Goal: Task Accomplishment & Management: Manage account settings

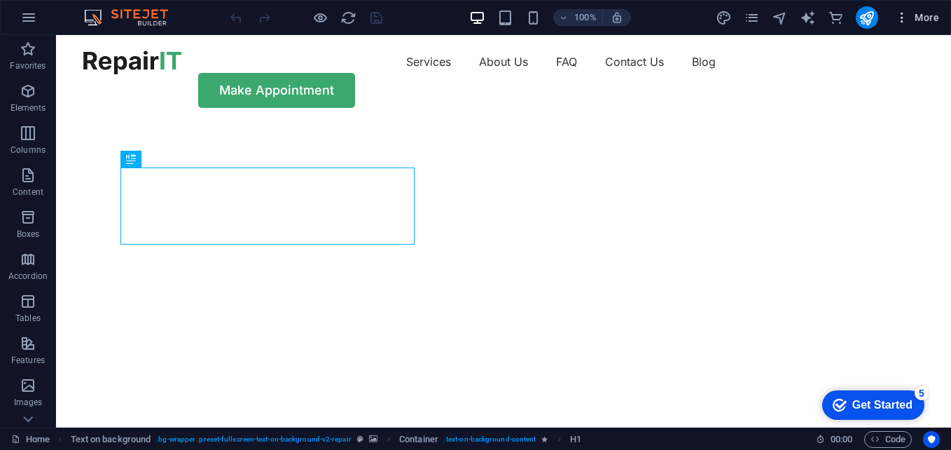
click at [925, 13] on span "More" at bounding box center [917, 18] width 44 height 14
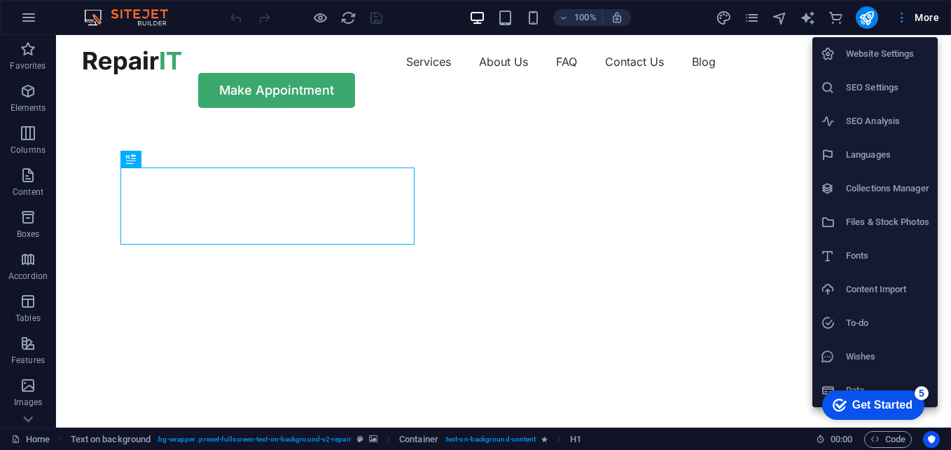
click at [903, 18] on div at bounding box center [475, 225] width 951 height 450
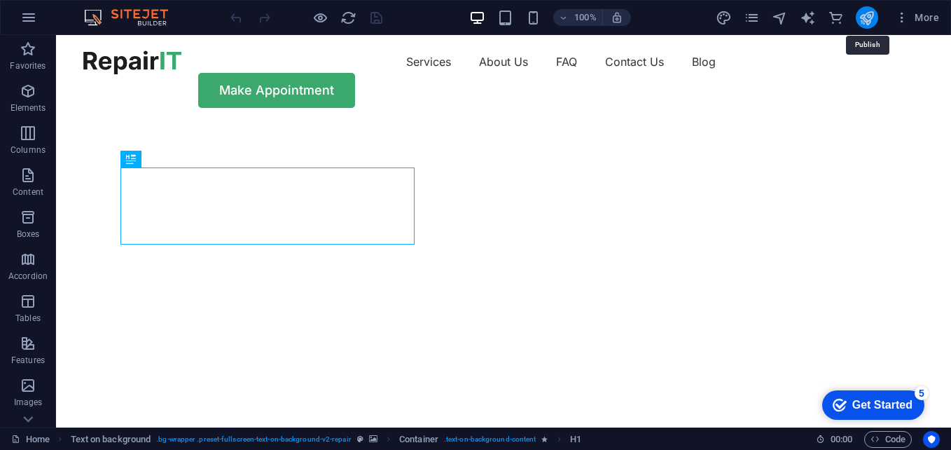
click at [867, 17] on icon "publish" at bounding box center [866, 18] width 16 height 16
click at [867, 12] on icon "publish" at bounding box center [866, 18] width 16 height 16
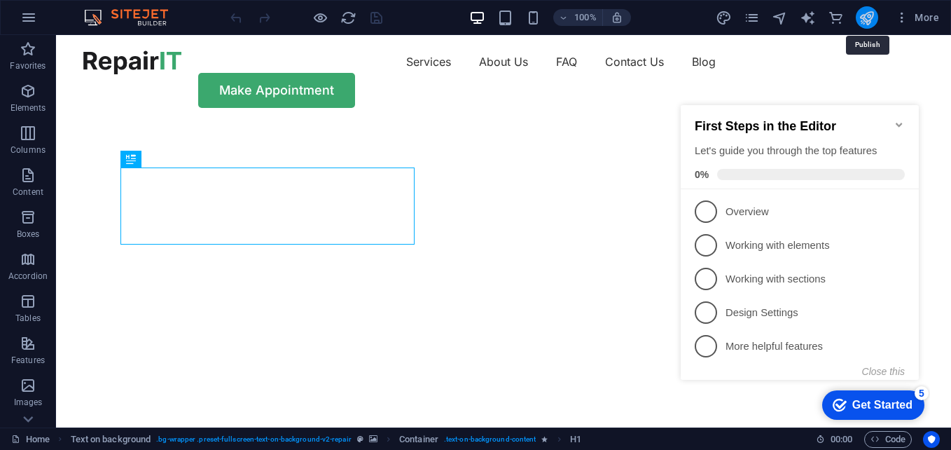
click at [863, 11] on icon "publish" at bounding box center [866, 18] width 16 height 16
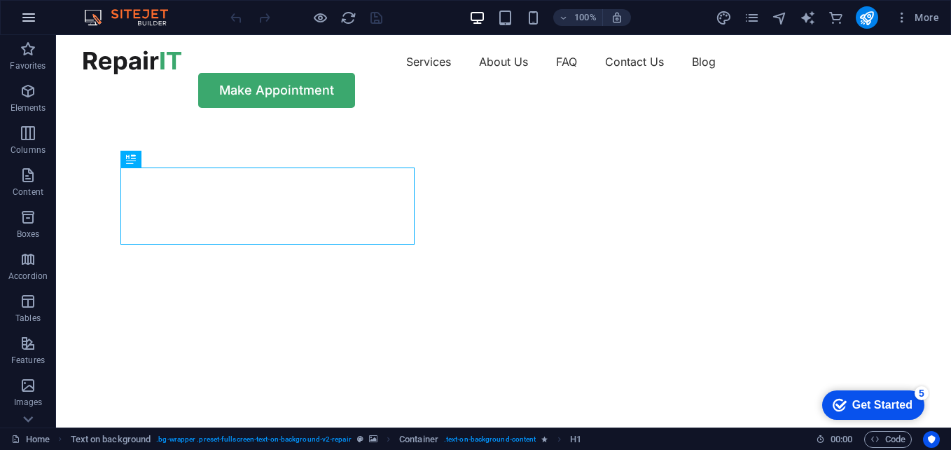
click at [34, 15] on icon "button" at bounding box center [28, 17] width 17 height 17
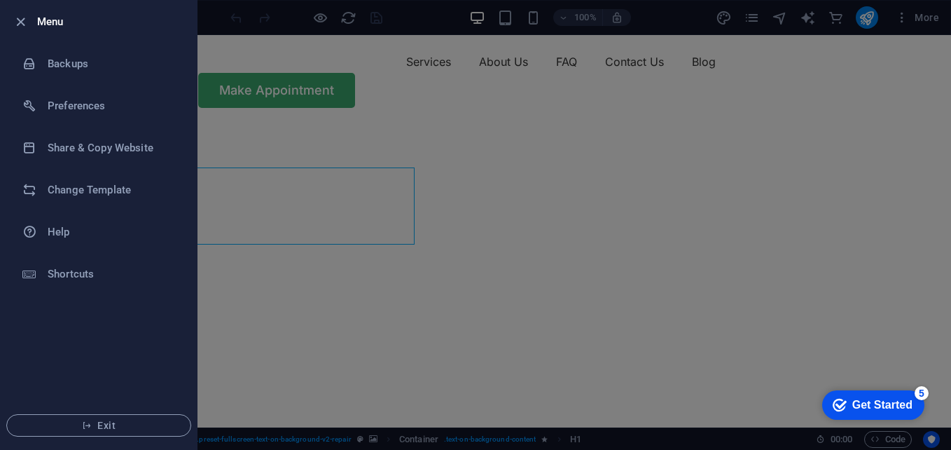
click at [731, 55] on div at bounding box center [475, 225] width 951 height 450
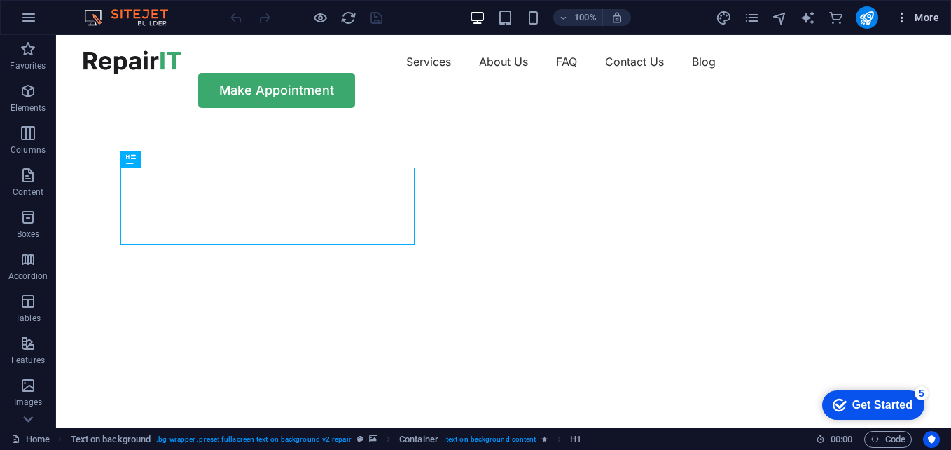
click at [900, 19] on icon "button" at bounding box center [902, 18] width 14 height 14
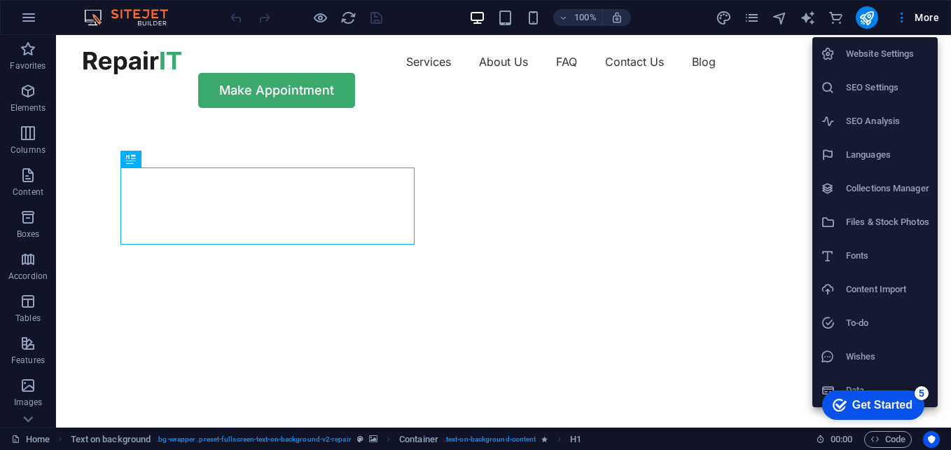
click at [889, 48] on h6 "Website Settings" at bounding box center [887, 54] width 83 height 17
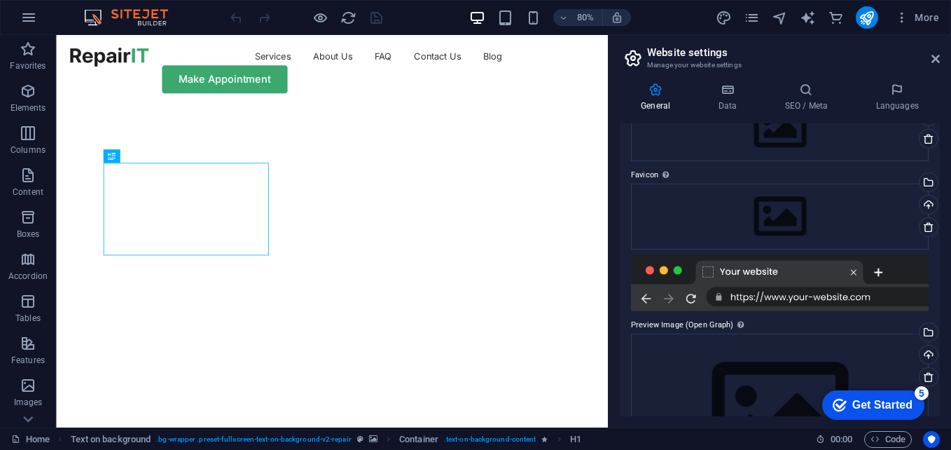
scroll to position [185, 0]
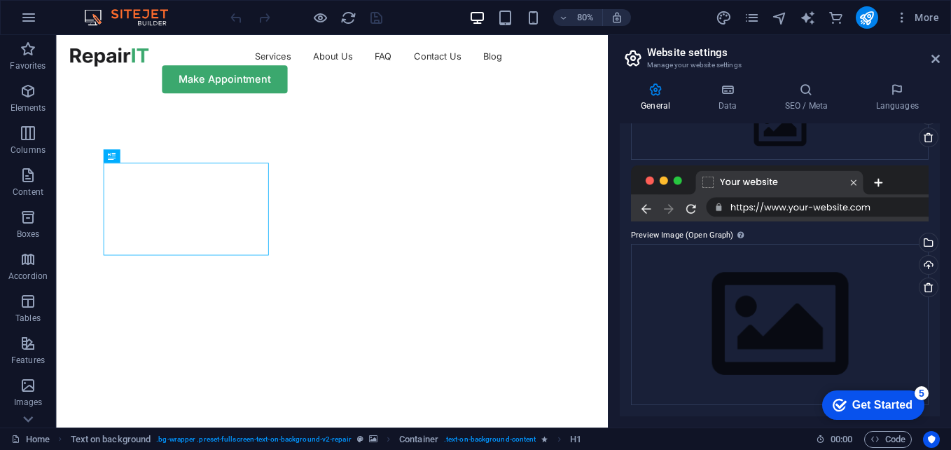
drag, startPoint x: 879, startPoint y: 405, endPoint x: 1017, endPoint y: 685, distance: 311.3
click at [880, 405] on div "Get Started" at bounding box center [882, 404] width 60 height 13
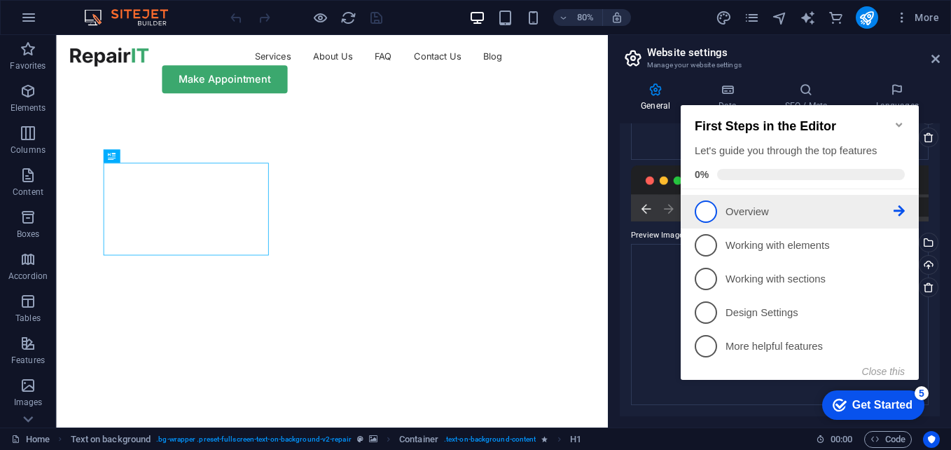
click at [710, 214] on span "1" at bounding box center [706, 211] width 22 height 22
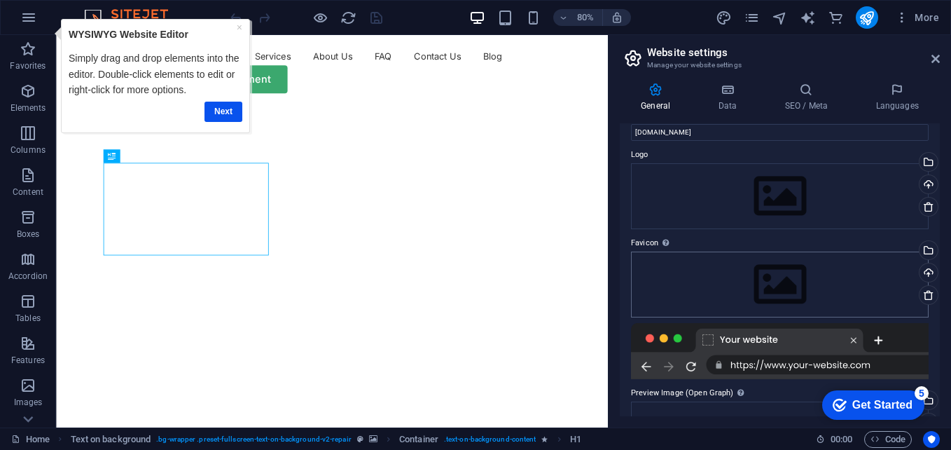
scroll to position [0, 0]
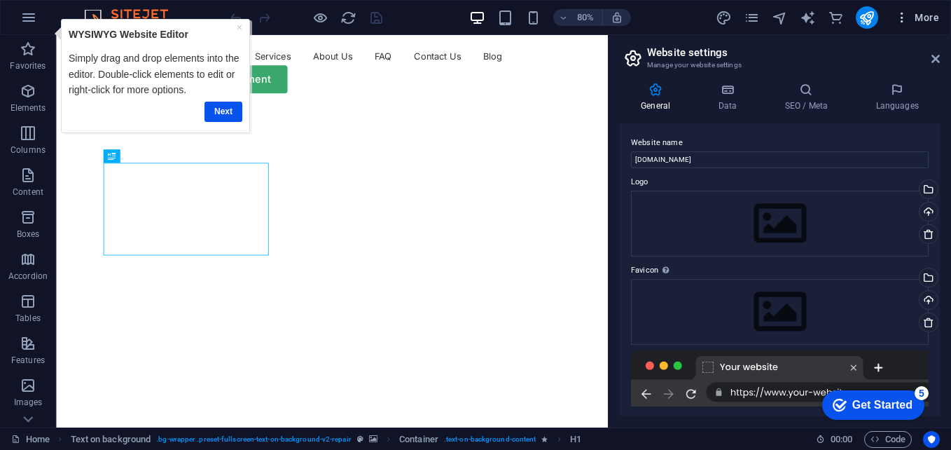
click at [898, 13] on icon "button" at bounding box center [902, 18] width 14 height 14
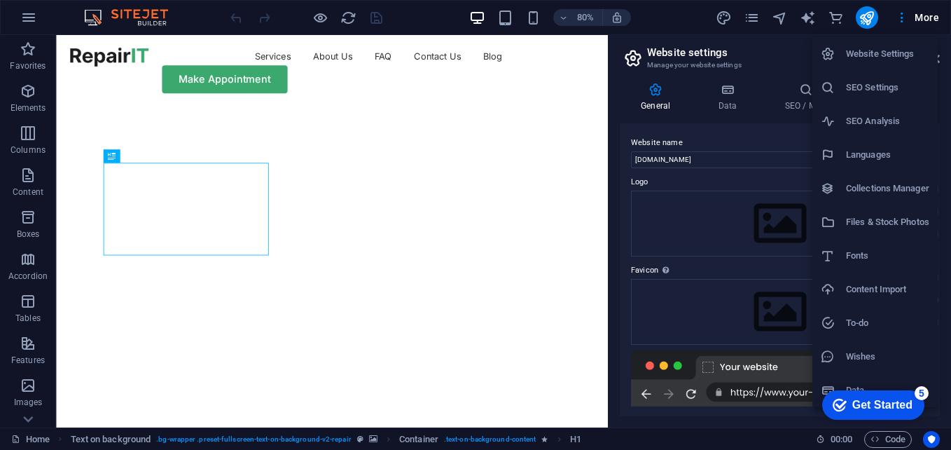
click at [927, 15] on div at bounding box center [475, 225] width 951 height 450
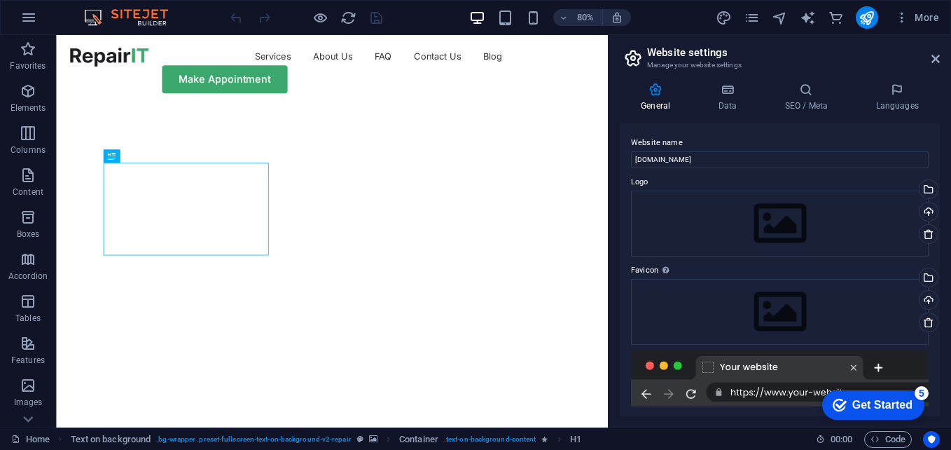
click at [927, 15] on span "More" at bounding box center [917, 18] width 44 height 14
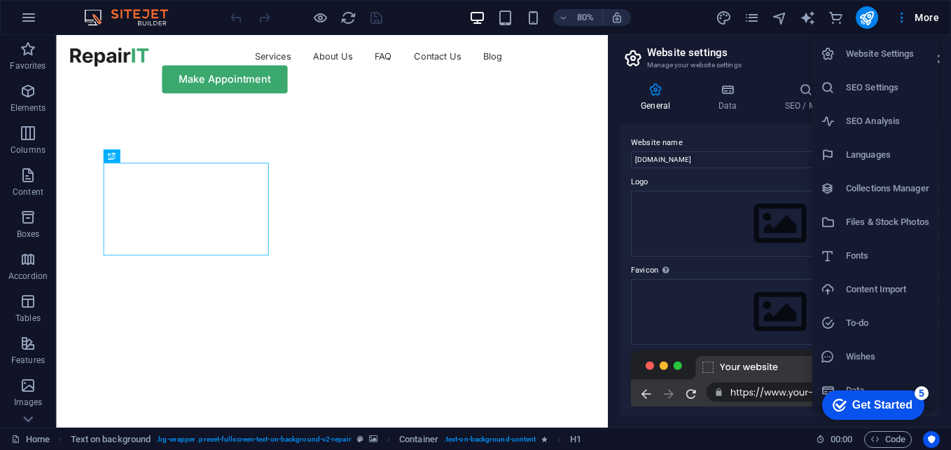
click at [884, 48] on h6 "Website Settings" at bounding box center [887, 54] width 83 height 17
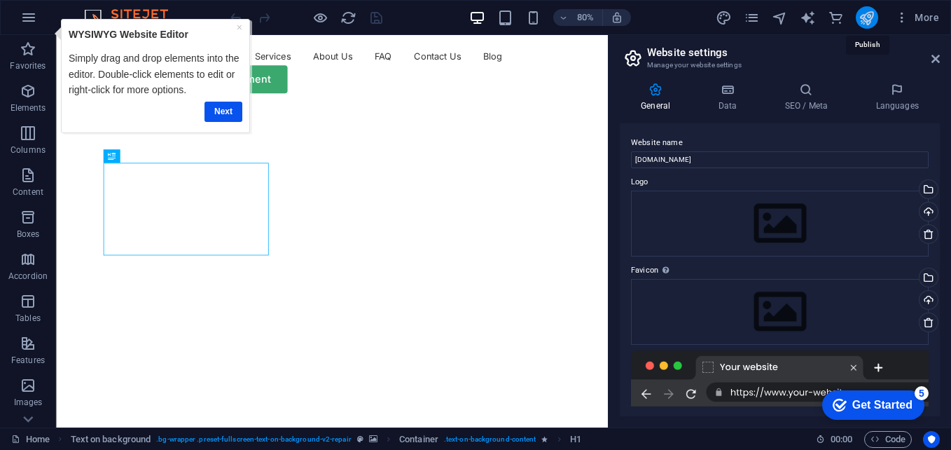
click at [861, 22] on icon "publish" at bounding box center [866, 18] width 16 height 16
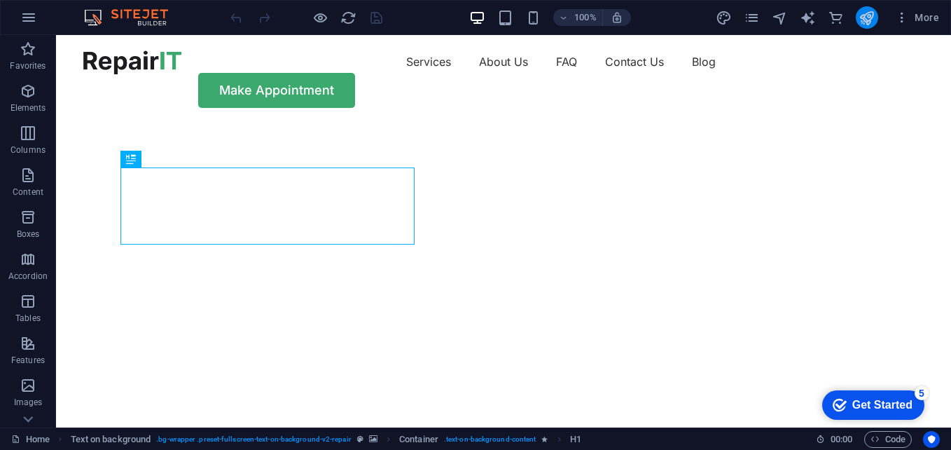
click at [875, 15] on button "publish" at bounding box center [867, 17] width 22 height 22
